Goal: Check status: Check status

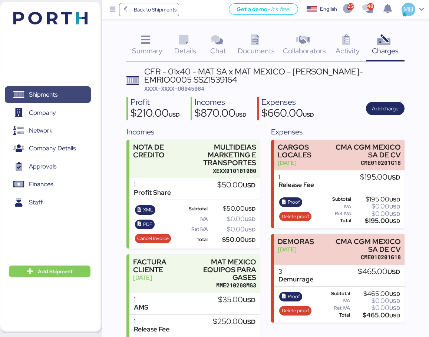
click at [59, 92] on span "Shipments" at bounding box center [48, 94] width 80 height 11
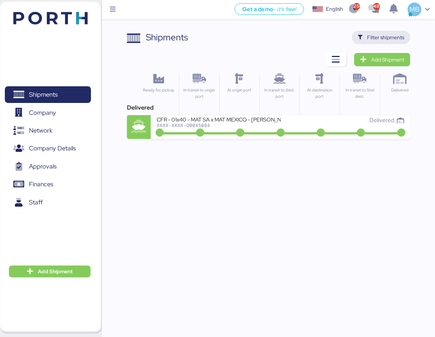
click at [392, 40] on span "Filter shipments" at bounding box center [385, 37] width 37 height 9
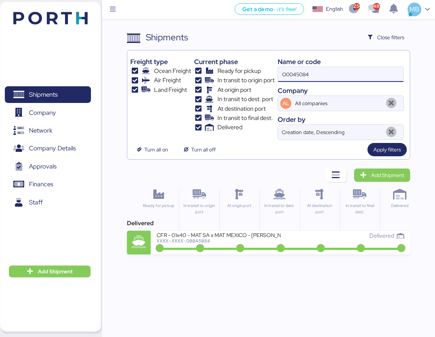
drag, startPoint x: 329, startPoint y: 78, endPoint x: 265, endPoint y: 77, distance: 64.5
click at [265, 77] on div "Freight type Ocean Freight Air Freight Land Freight Current phase Ready for pic…" at bounding box center [268, 96] width 276 height 87
paste input "O0052067"
type input "O0052067"
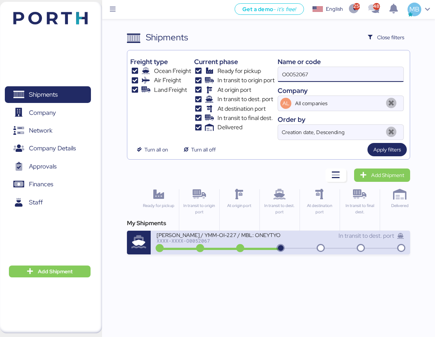
click at [265, 241] on div "XXXX-XXXX-O0052067" at bounding box center [217, 240] width 123 height 5
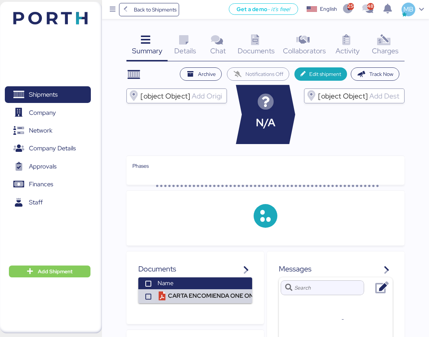
click at [389, 43] on icon at bounding box center [384, 40] width 16 height 11
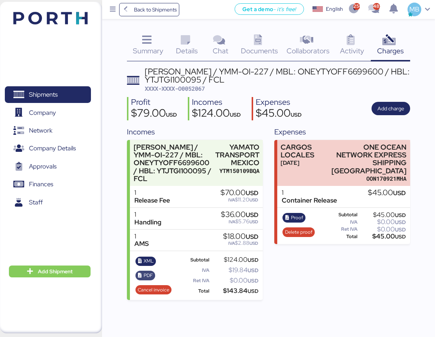
click at [144, 276] on span "PDF" at bounding box center [147, 276] width 9 height 8
click at [144, 260] on span "XML" at bounding box center [148, 261] width 10 height 8
click at [300, 51] on span "Collaborators" at bounding box center [307, 51] width 43 height 10
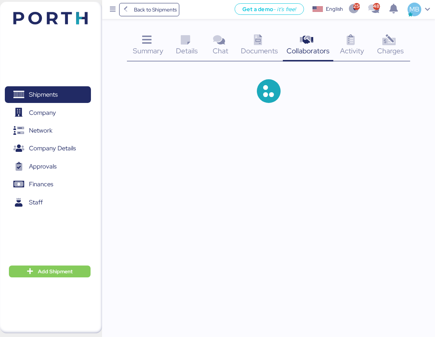
click at [359, 47] on span "Activity" at bounding box center [352, 51] width 24 height 10
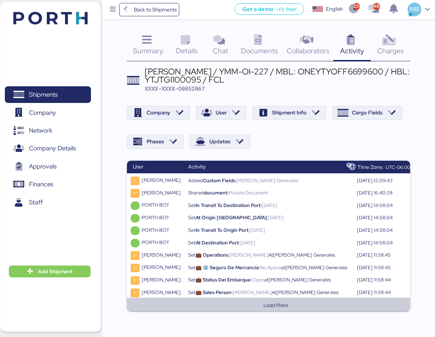
click at [290, 303] on button "Load More" at bounding box center [275, 305] width 285 height 9
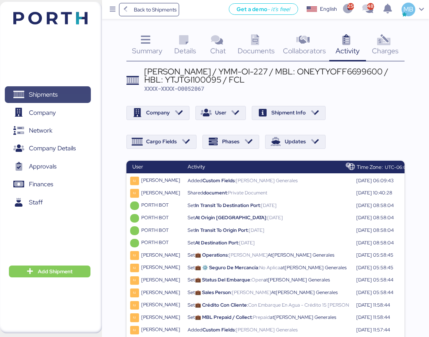
click at [75, 95] on span "Shipments" at bounding box center [48, 94] width 80 height 11
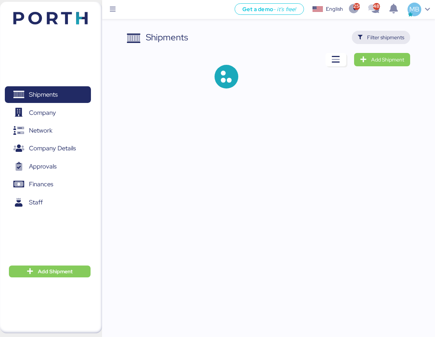
click at [396, 43] on span "Filter shipments" at bounding box center [380, 37] width 58 height 13
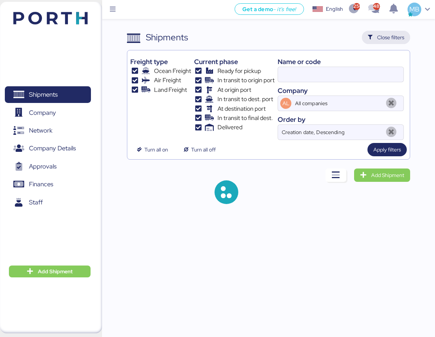
type input "O0052067"
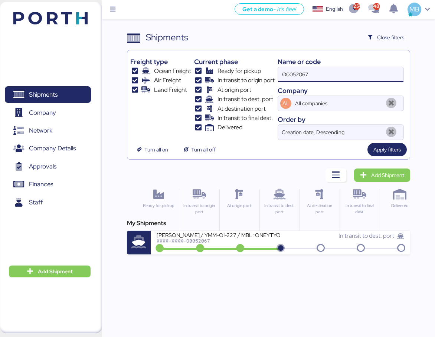
drag, startPoint x: 332, startPoint y: 75, endPoint x: 246, endPoint y: 73, distance: 86.0
click at [246, 73] on div "Freight type Ocean Freight Air Freight Land Freight Current phase Ready for pic…" at bounding box center [268, 96] width 276 height 87
paste input "A0052103"
type input "A0052103"
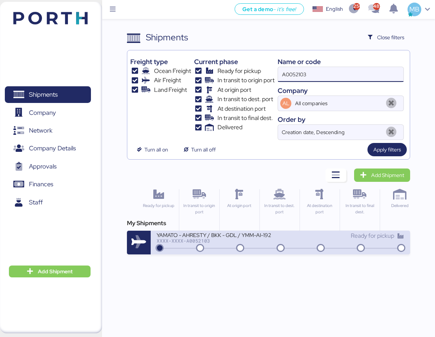
click at [303, 244] on div "Ready for pickup" at bounding box center [341, 240] width 123 height 16
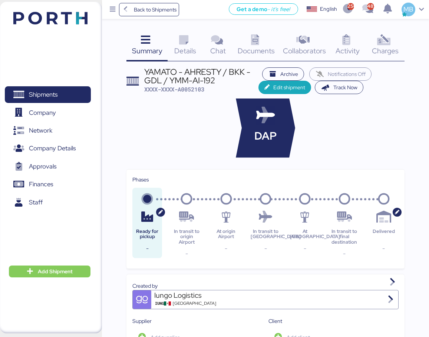
click at [397, 44] on div "Charges 0" at bounding box center [385, 46] width 39 height 31
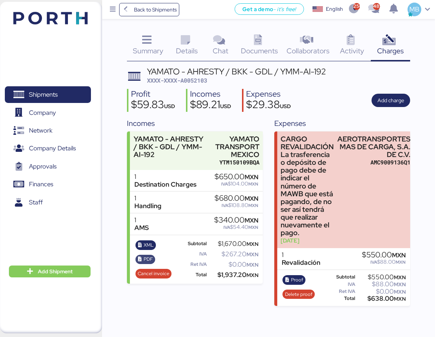
click at [143, 260] on span "PDF" at bounding box center [145, 259] width 15 height 8
click at [143, 242] on span "XML" at bounding box center [146, 245] width 16 height 8
